Goal: Obtain resource: Download file/media

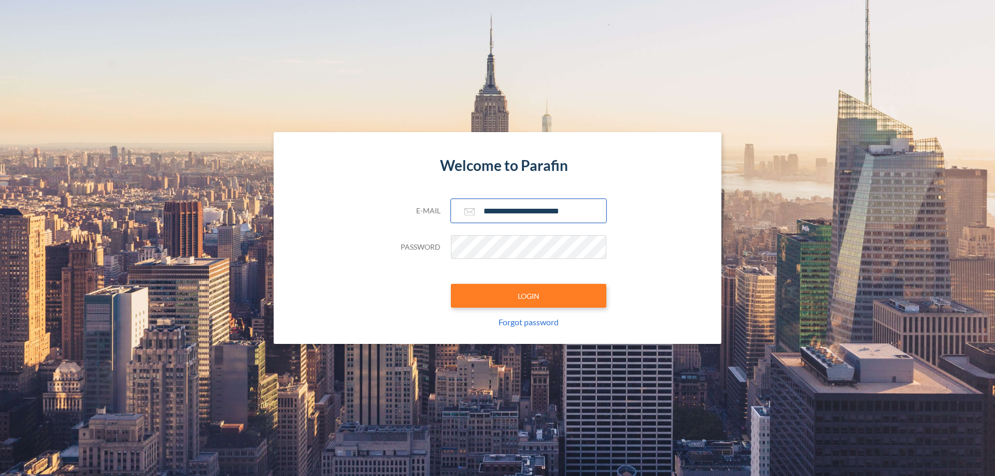
type input "**********"
click at [529, 296] on button "LOGIN" at bounding box center [529, 296] width 156 height 24
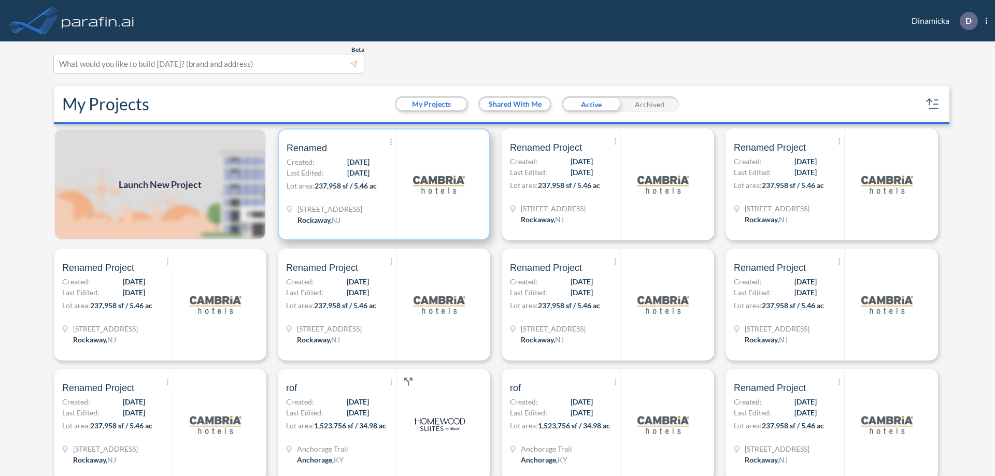
scroll to position [3, 0]
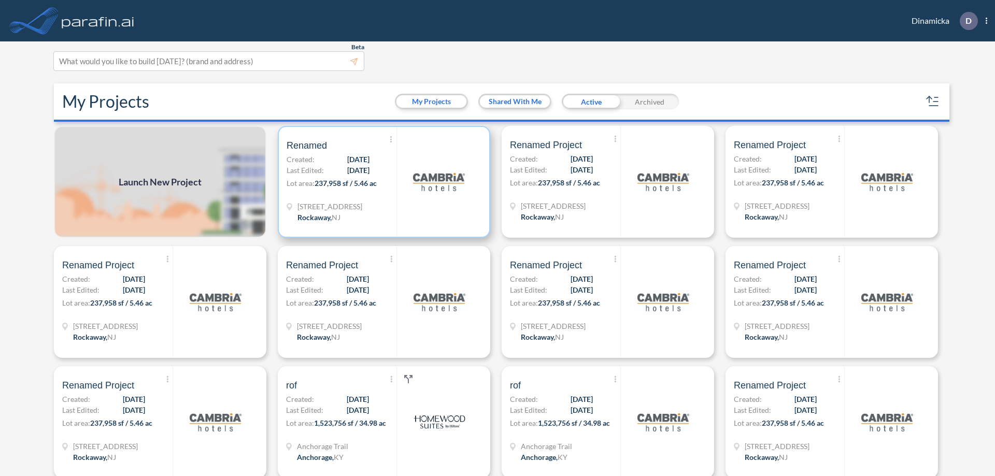
click at [382, 182] on p "Lot area: 237,958 sf / 5.46 ac" at bounding box center [342, 185] width 110 height 15
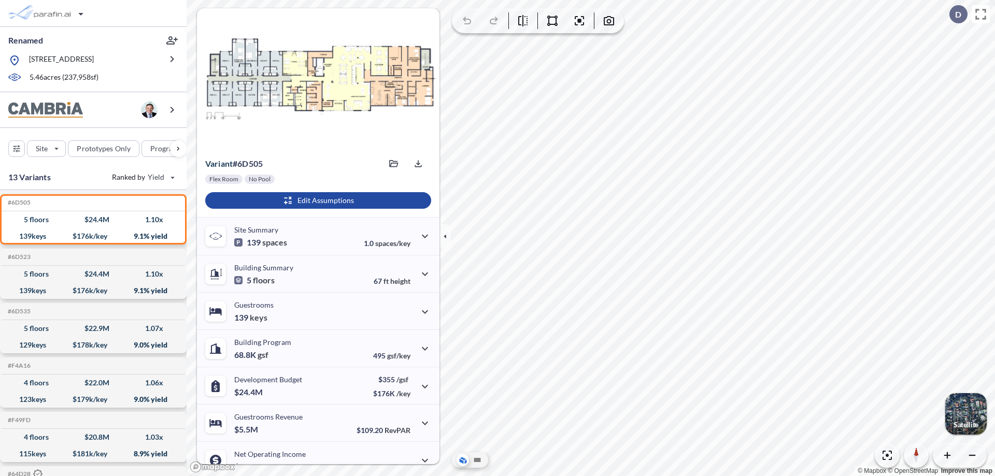
scroll to position [52, 0]
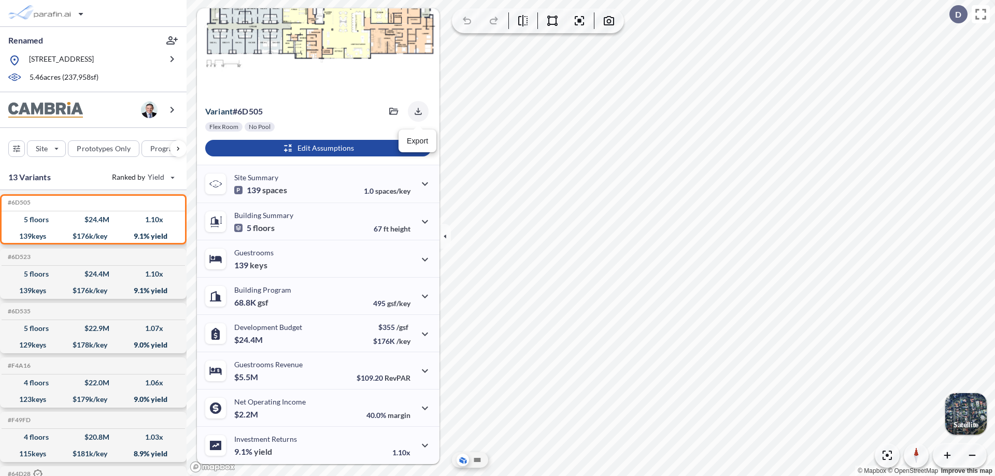
click at [415, 111] on icon "button" at bounding box center [418, 111] width 7 height 7
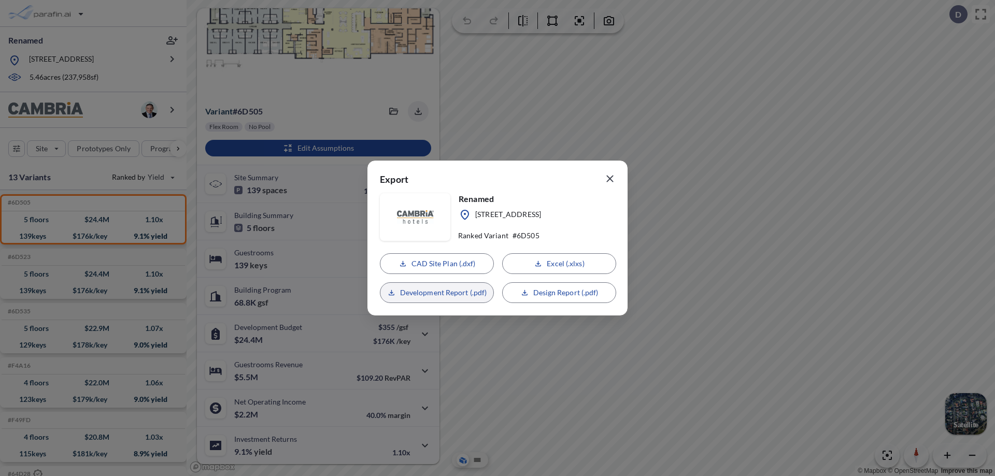
click at [437, 293] on p "Development Report (.pdf)" at bounding box center [443, 293] width 87 height 10
